Goal: Information Seeking & Learning: Learn about a topic

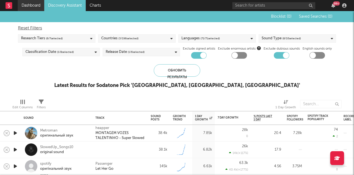
click at [27, 2] on link "Dashboard" at bounding box center [31, 5] width 27 height 11
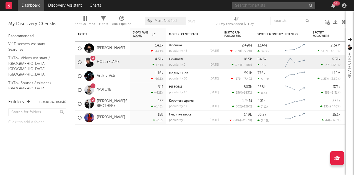
click at [274, 6] on input "text" at bounding box center [273, 5] width 83 height 7
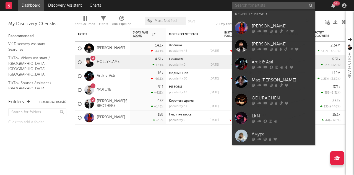
paste input "Latruha"
type input "Latruha"
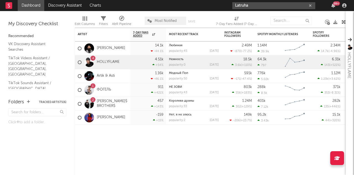
click at [311, 6] on icon "button" at bounding box center [310, 6] width 3 height 4
click at [245, 9] on div "99 +" at bounding box center [290, 5] width 116 height 11
click at [245, 6] on input "text" at bounding box center [273, 5] width 83 height 7
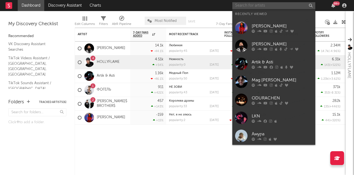
paste input "Latruha"
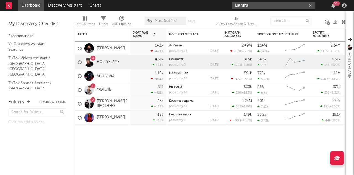
type input "Latruh"
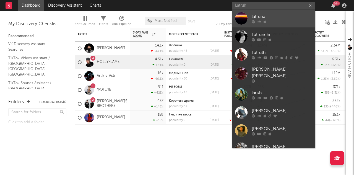
click at [256, 16] on div "latruha" at bounding box center [282, 16] width 61 height 7
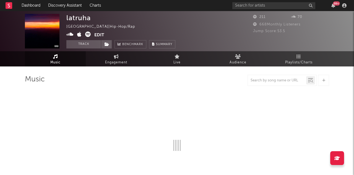
select select "1w"
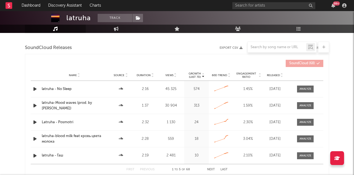
scroll to position [367, 0]
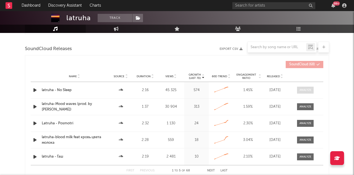
click at [305, 91] on div at bounding box center [306, 90] width 12 height 4
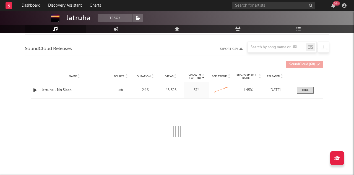
select select "6m"
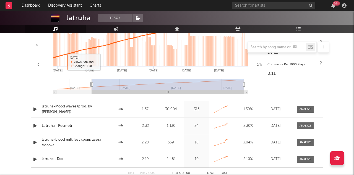
scroll to position [471, 0]
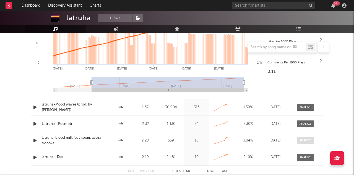
click at [303, 140] on div at bounding box center [306, 140] width 12 height 4
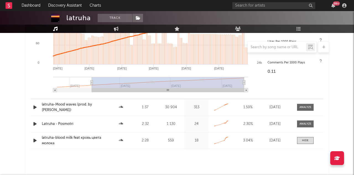
select select "6m"
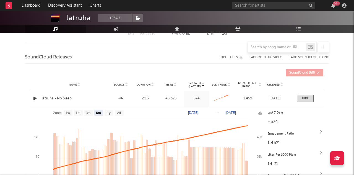
scroll to position [351, 0]
